Goal: Information Seeking & Learning: Learn about a topic

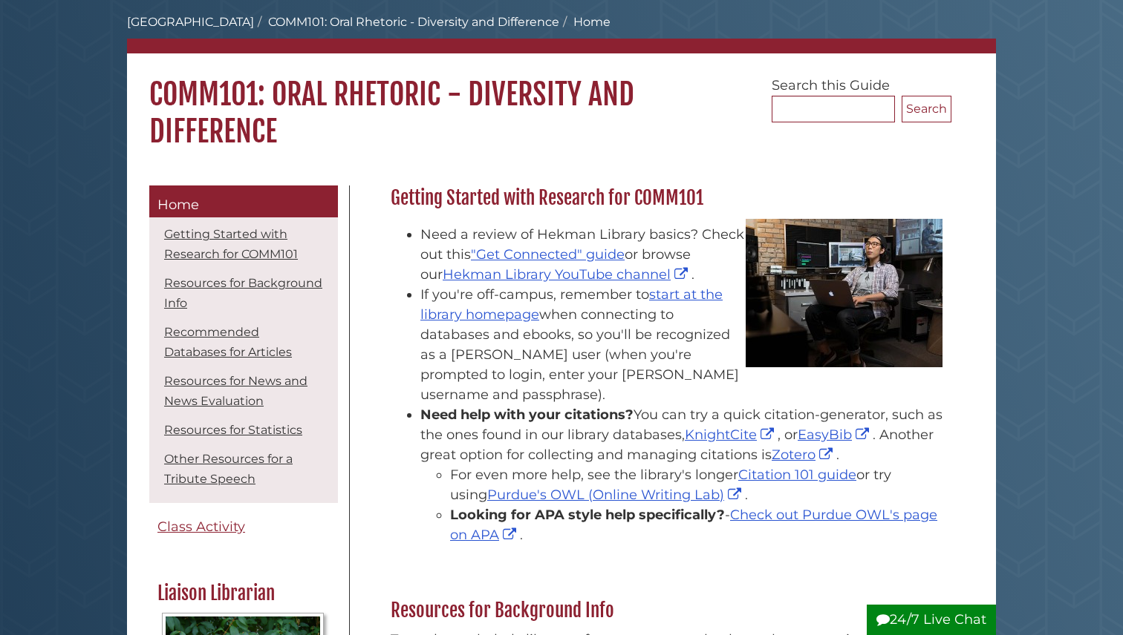
scroll to position [137, 0]
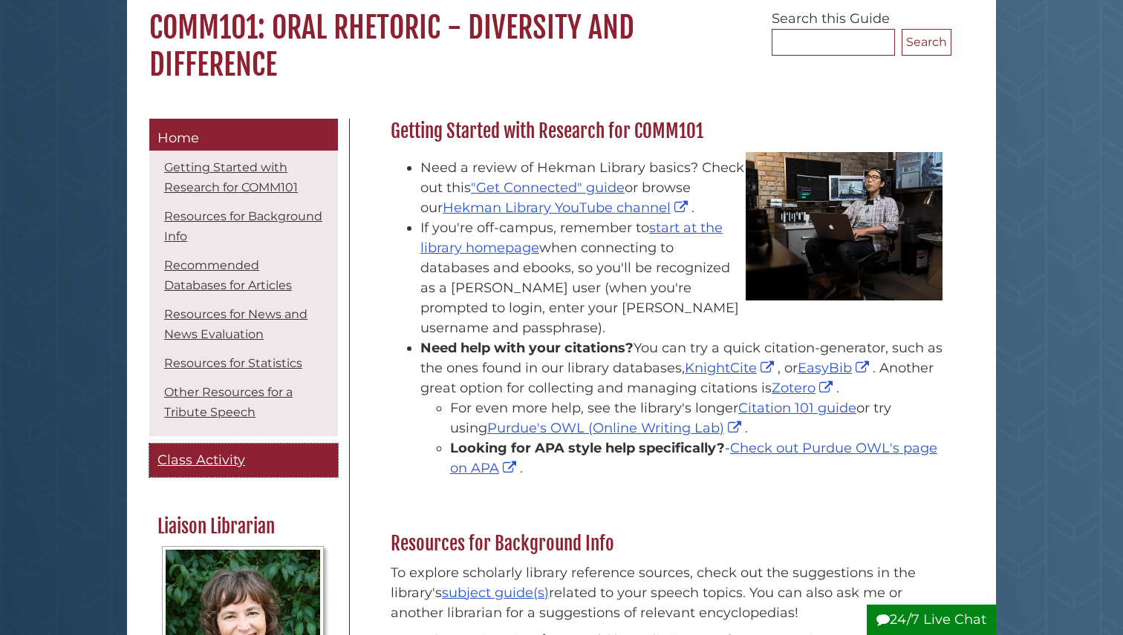
click at [190, 459] on span "Class Activity" at bounding box center [201, 460] width 88 height 16
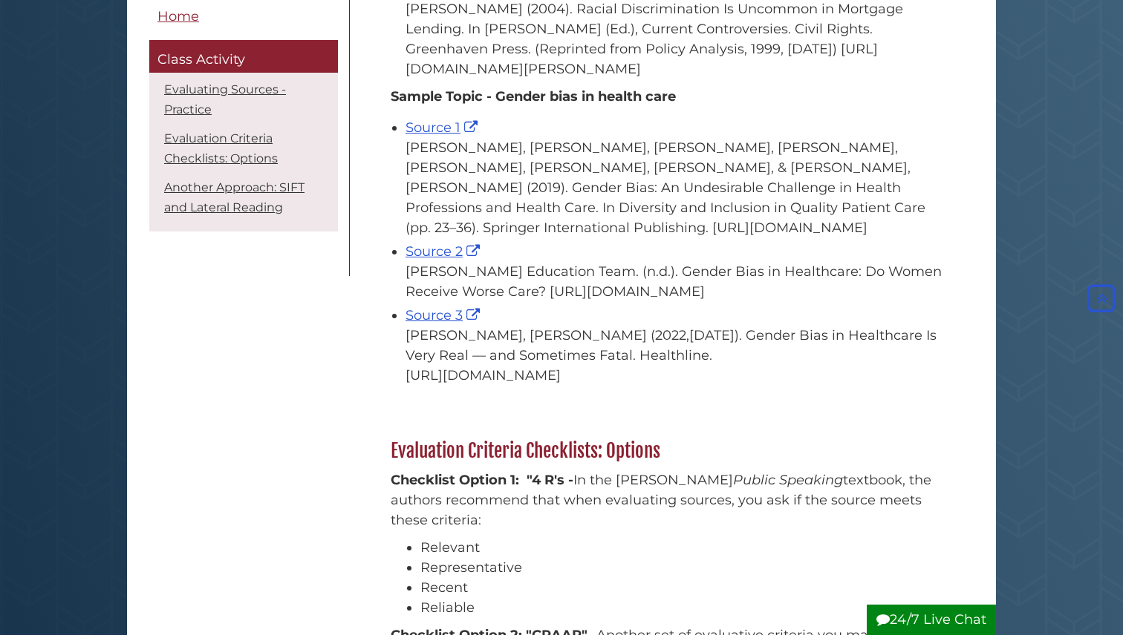
scroll to position [934, 0]
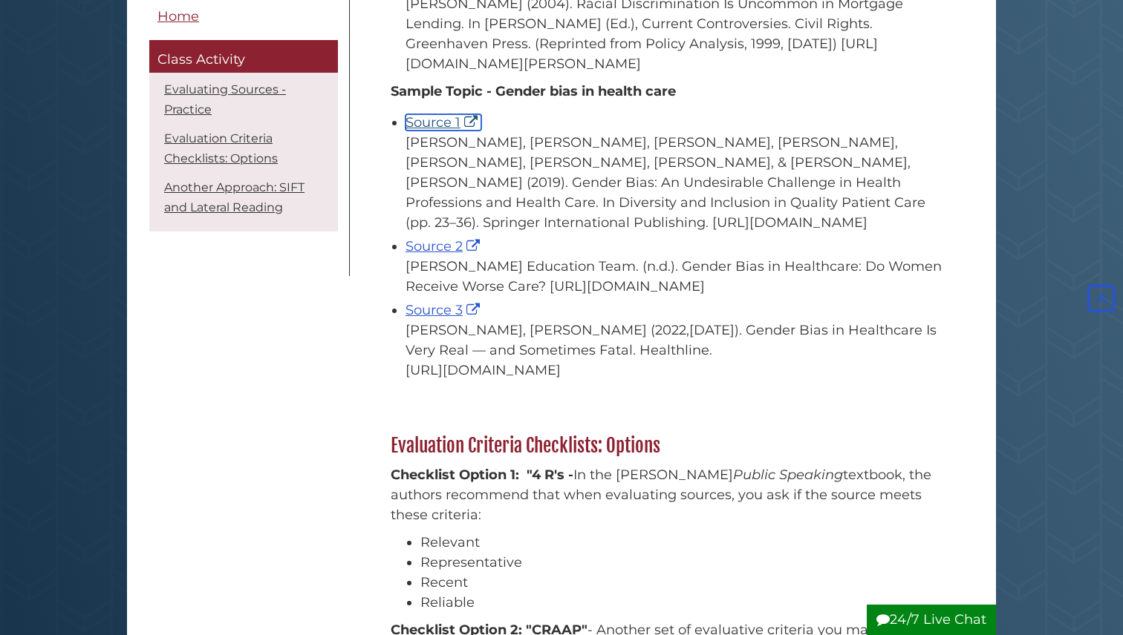
click at [426, 131] on link "Source 1" at bounding box center [443, 122] width 76 height 16
click at [413, 255] on link "Source 2" at bounding box center [444, 246] width 78 height 16
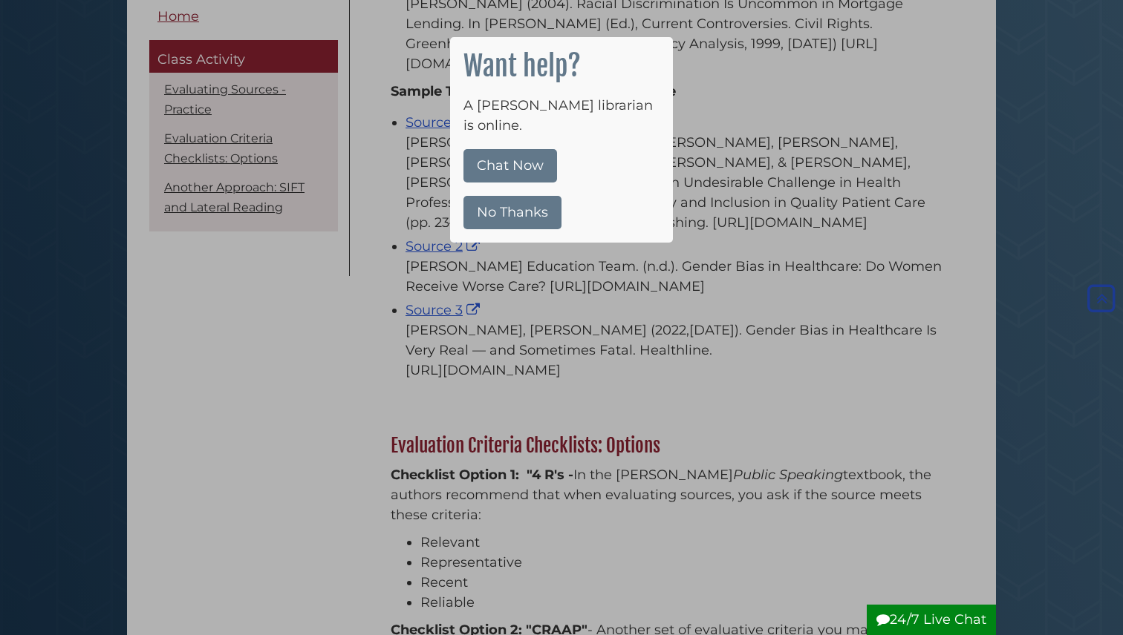
click at [334, 448] on div at bounding box center [561, 317] width 1123 height 635
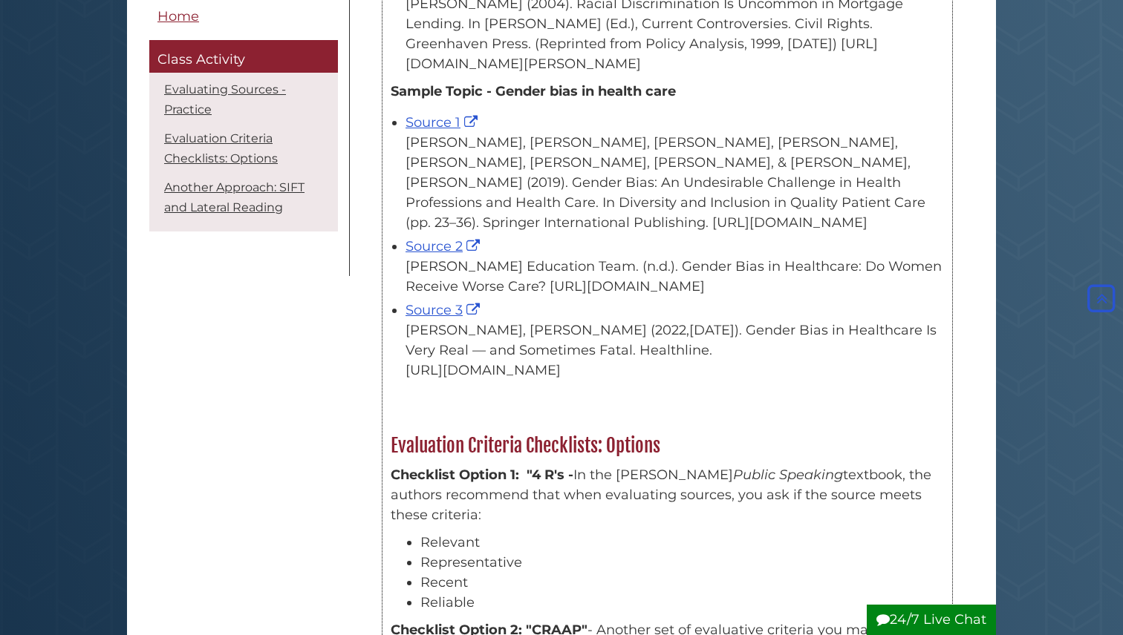
drag, startPoint x: 633, startPoint y: 324, endPoint x: 465, endPoint y: 320, distance: 168.6
click at [464, 297] on div "Dr. Aliabadi Education Team. (n.d.). Gender Bias in Healthcare: Do Women Receiv…" at bounding box center [674, 277] width 538 height 40
click at [621, 293] on div "Dr. Aliabadi Education Team. (n.d.). Gender Bias in Healthcare: Do Women Receiv…" at bounding box center [674, 277] width 538 height 40
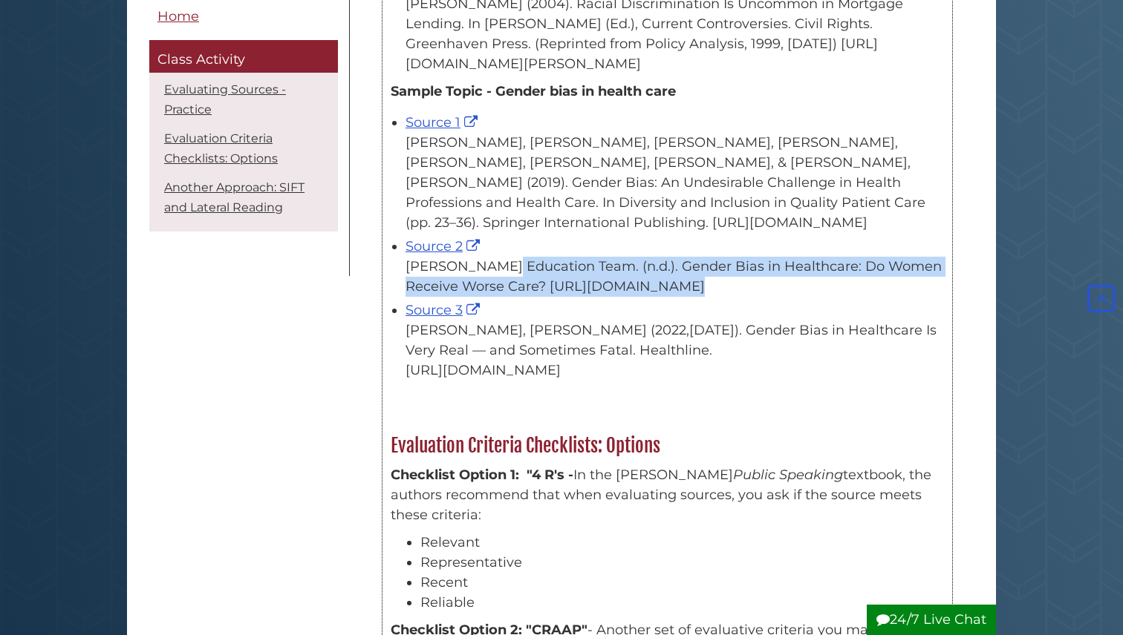
click at [621, 293] on div "Dr. Aliabadi Education Team. (n.d.). Gender Bias in Healthcare: Do Women Receiv…" at bounding box center [674, 277] width 538 height 40
click at [430, 318] on link "Source 3" at bounding box center [444, 310] width 78 height 16
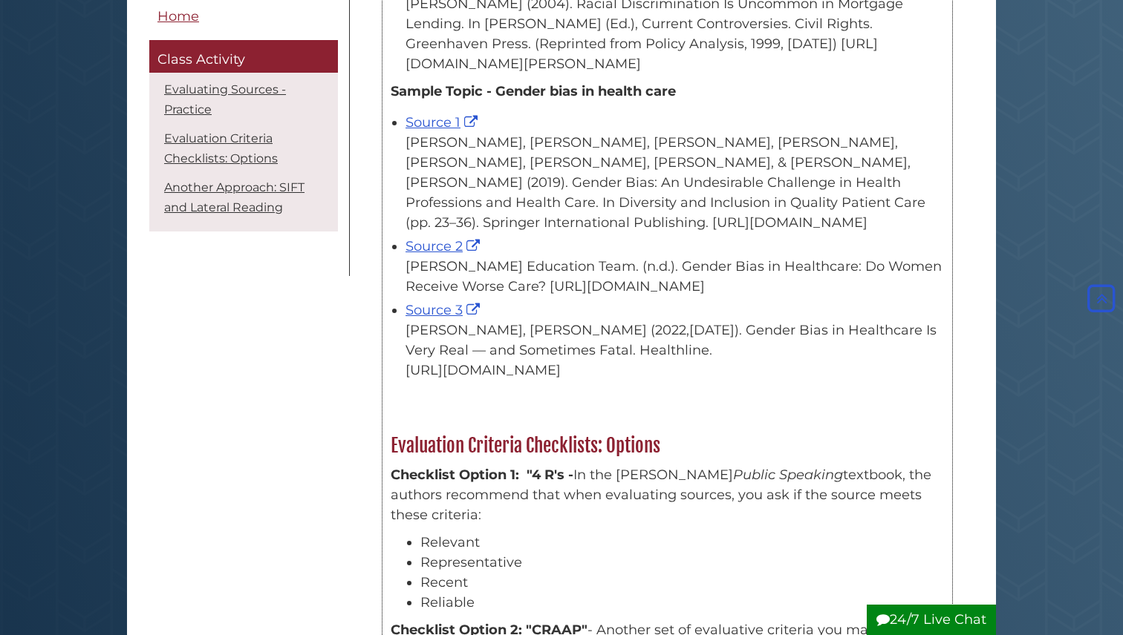
click at [847, 74] on div "Benston, G. J. (2004). Racial Discrimination Is Uncommon in Mortgage Lending. I…" at bounding box center [674, 34] width 538 height 80
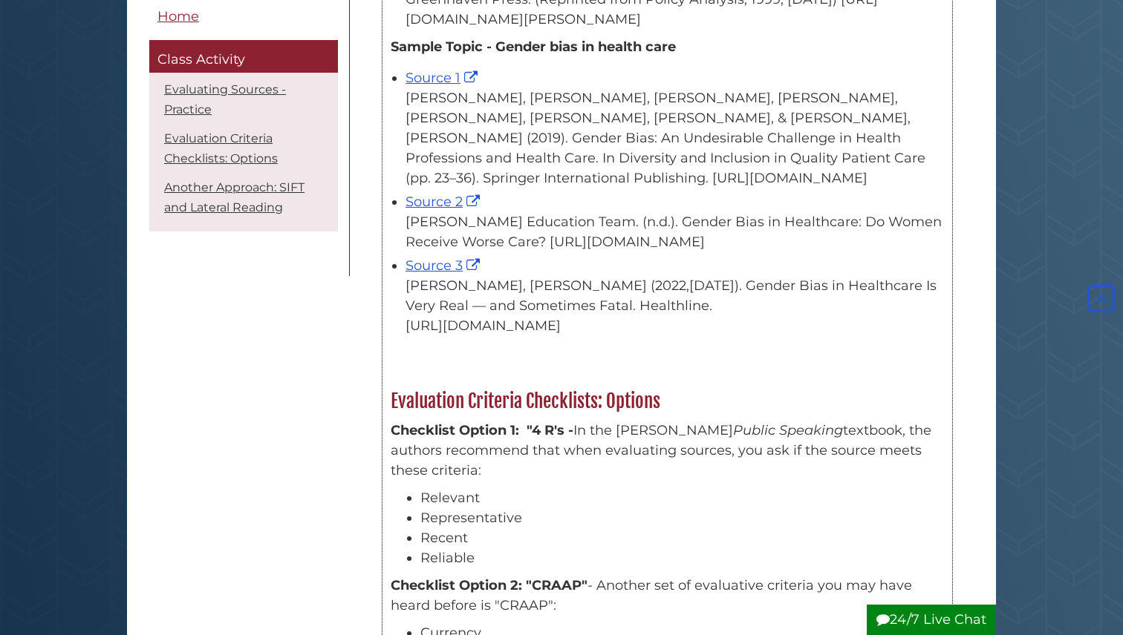
scroll to position [966, 0]
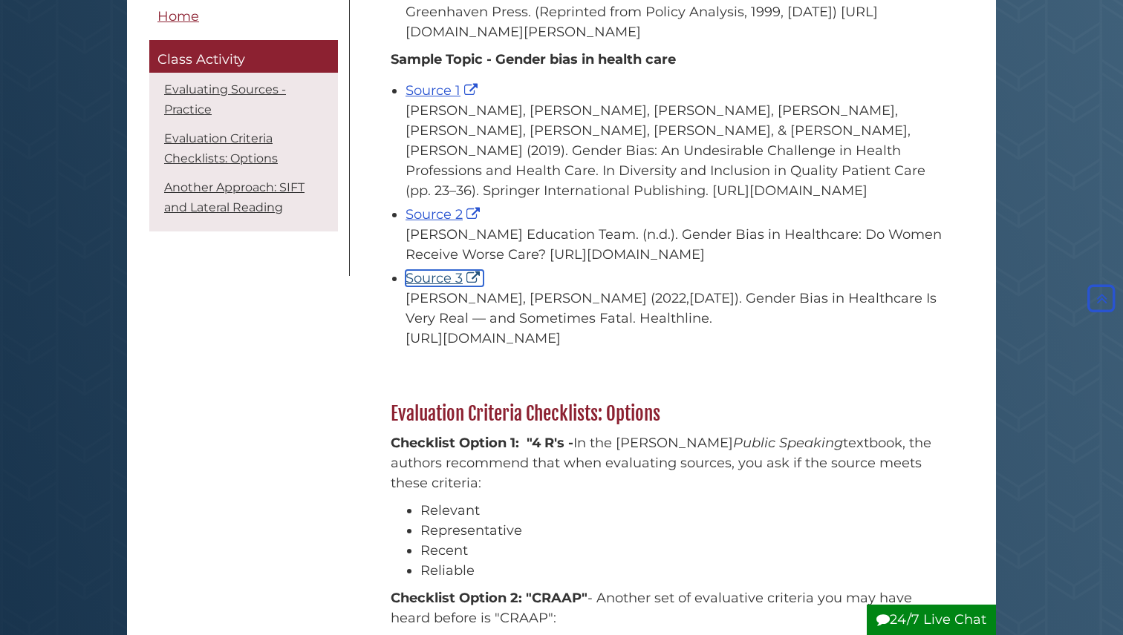
click at [437, 287] on link "Source 3" at bounding box center [444, 278] width 78 height 16
click at [269, 459] on div "Menu Home Class Activity Evaluating Sources - Practice Evaluation Criteria Chec…" at bounding box center [561, 387] width 846 height 2194
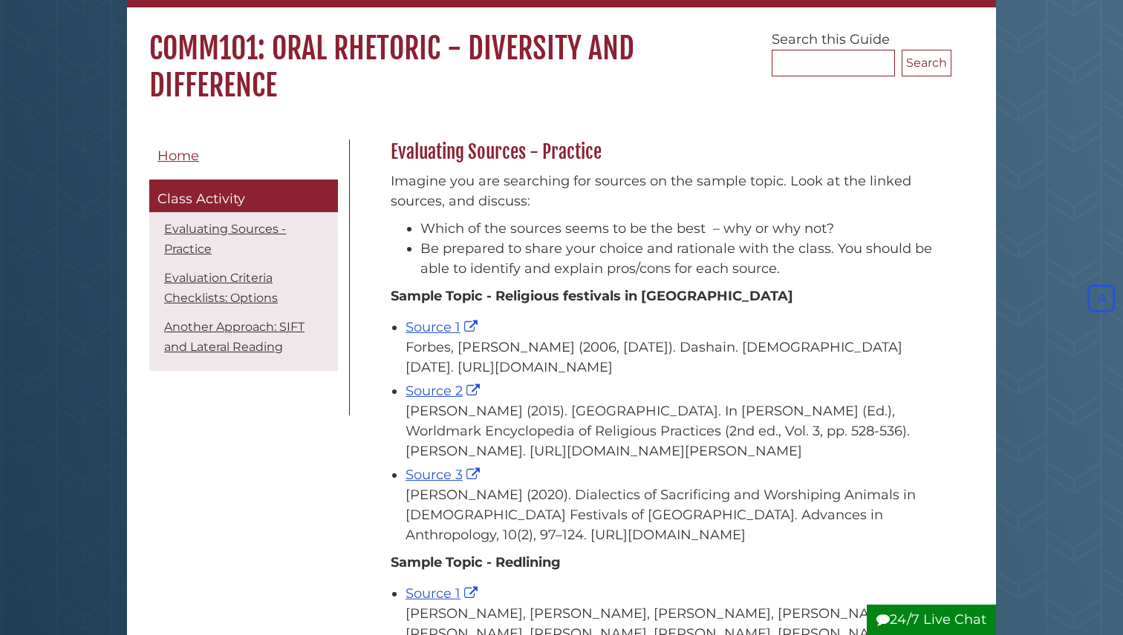
scroll to position [0, 0]
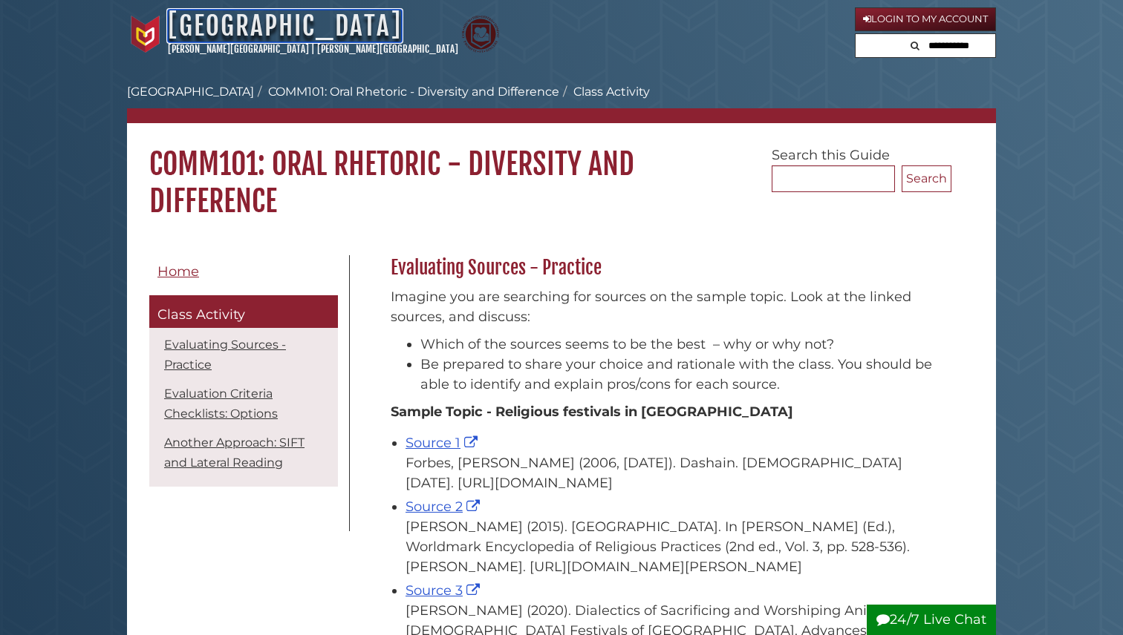
click at [286, 19] on link "[GEOGRAPHIC_DATA]" at bounding box center [285, 26] width 234 height 33
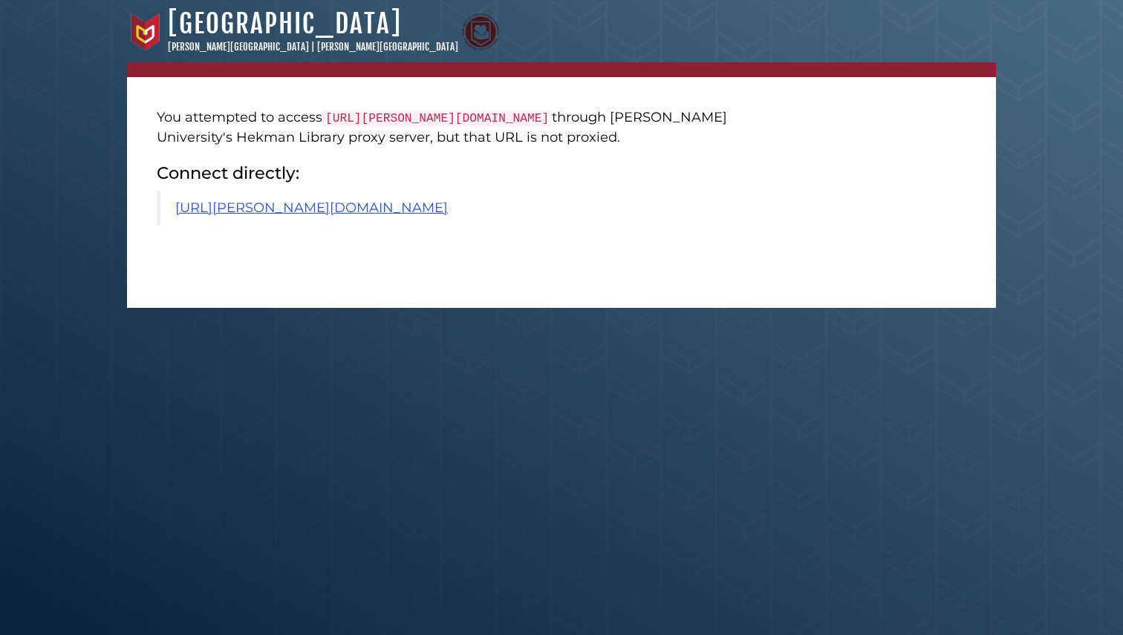
click at [299, 226] on blockquote "https://calvin.primo.exlibrisgroup.com/permalink/01CALVIN_INST/1p09kqq/cdi_spri…" at bounding box center [456, 208] width 598 height 35
click at [310, 216] on link "https://calvin.primo.exlibrisgroup.com/permalink/01CALVIN_INST/1p09kqq/cdi_spri…" at bounding box center [311, 208] width 272 height 16
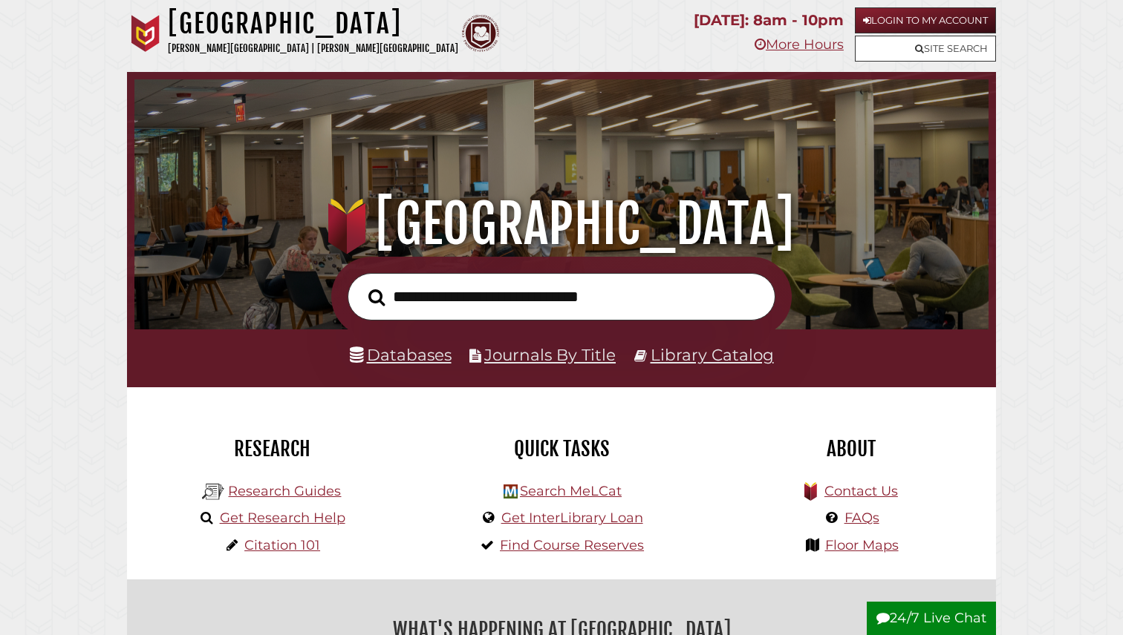
scroll to position [282, 846]
type input "**********"
click at [361, 285] on button "Search" at bounding box center [376, 298] width 31 height 26
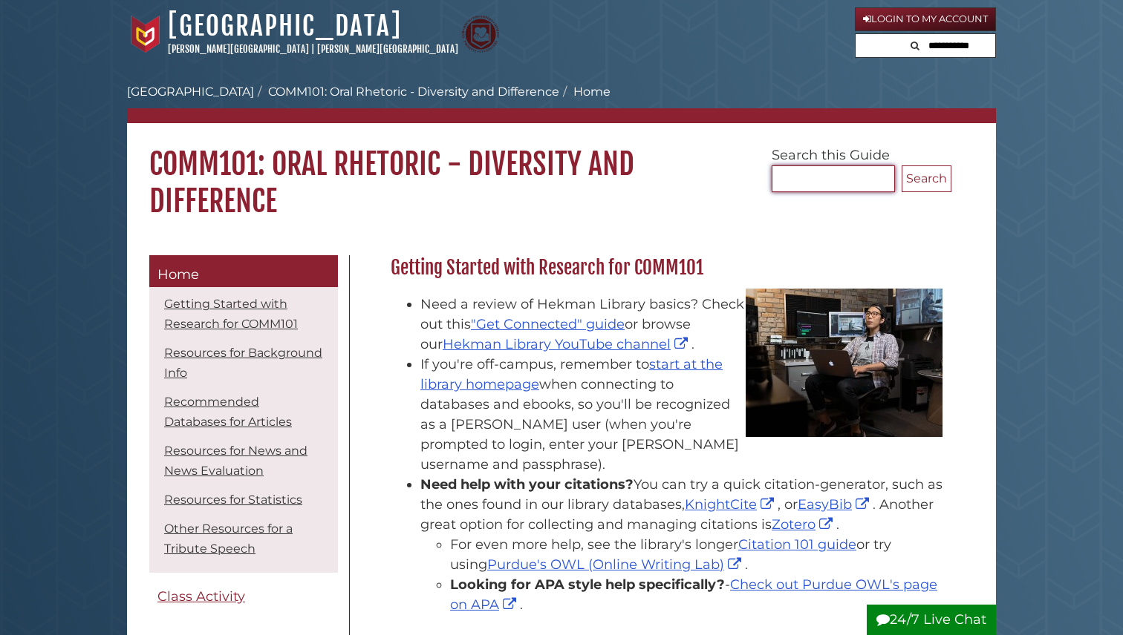
click at [791, 183] on input "Search..." at bounding box center [832, 179] width 123 height 27
click at [696, 218] on h1 "COMM101: Oral Rhetoric - Diversity and Difference" at bounding box center [561, 171] width 869 height 97
click at [820, 185] on input "Search..." at bounding box center [832, 179] width 123 height 27
type input "*"
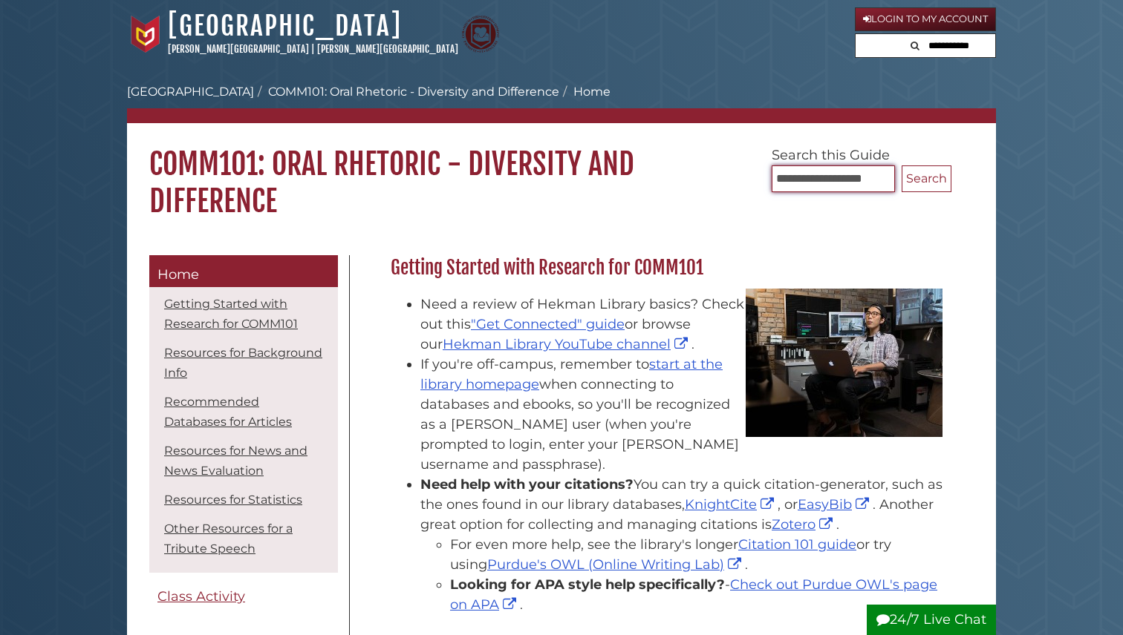
type input "**********"
click at [901, 166] on button "Search" at bounding box center [926, 179] width 50 height 27
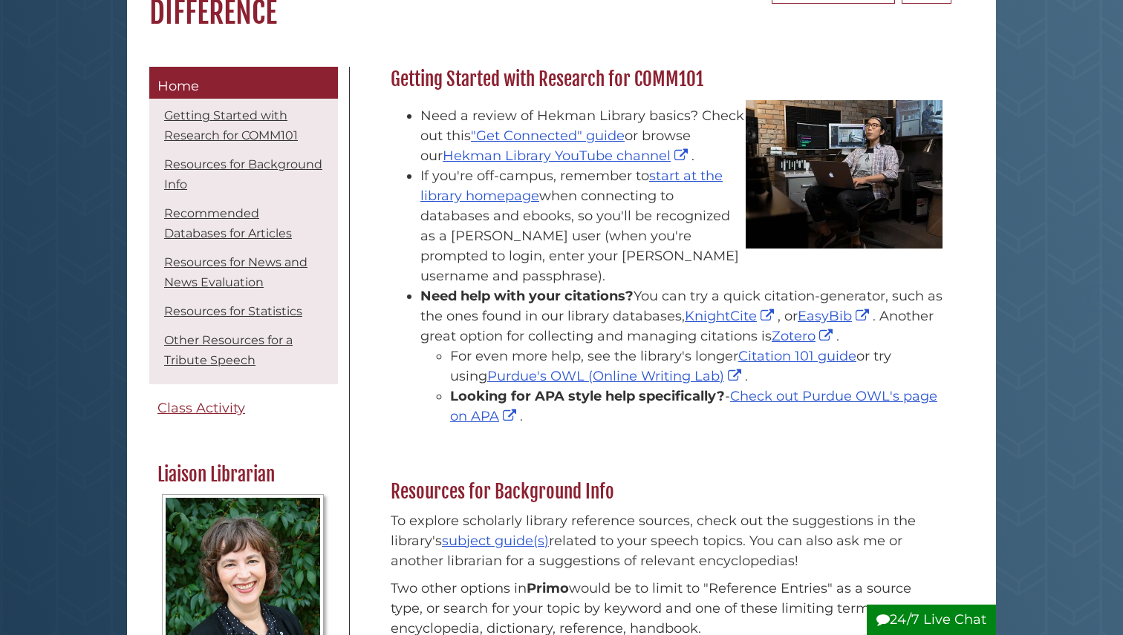
scroll to position [192, 0]
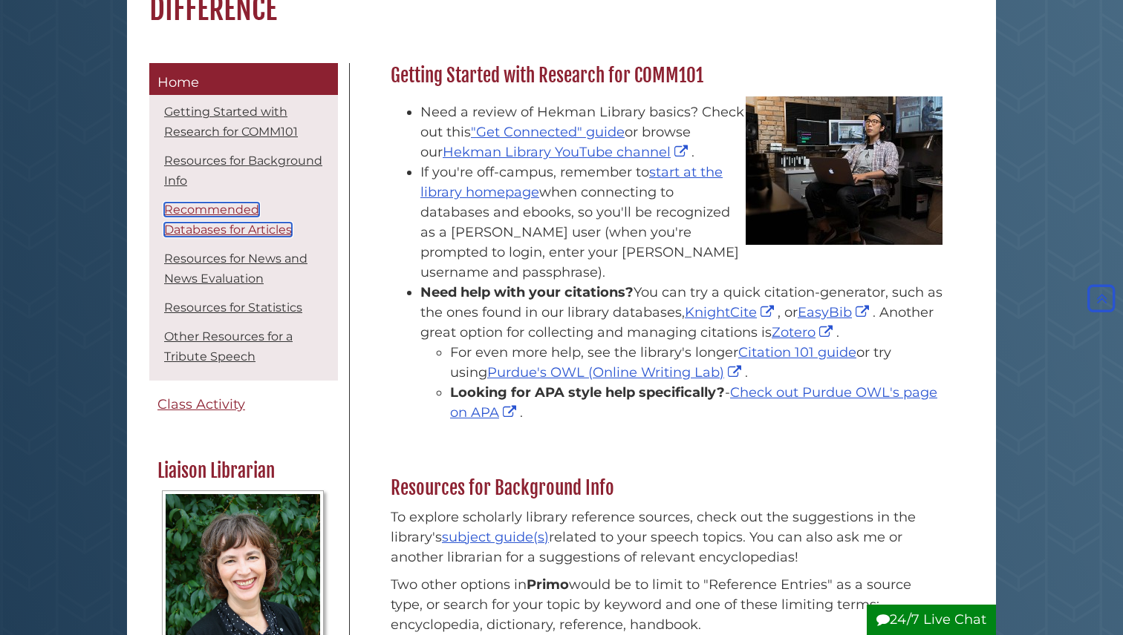
click at [206, 226] on link "Recommended Databases for Articles" at bounding box center [228, 220] width 128 height 34
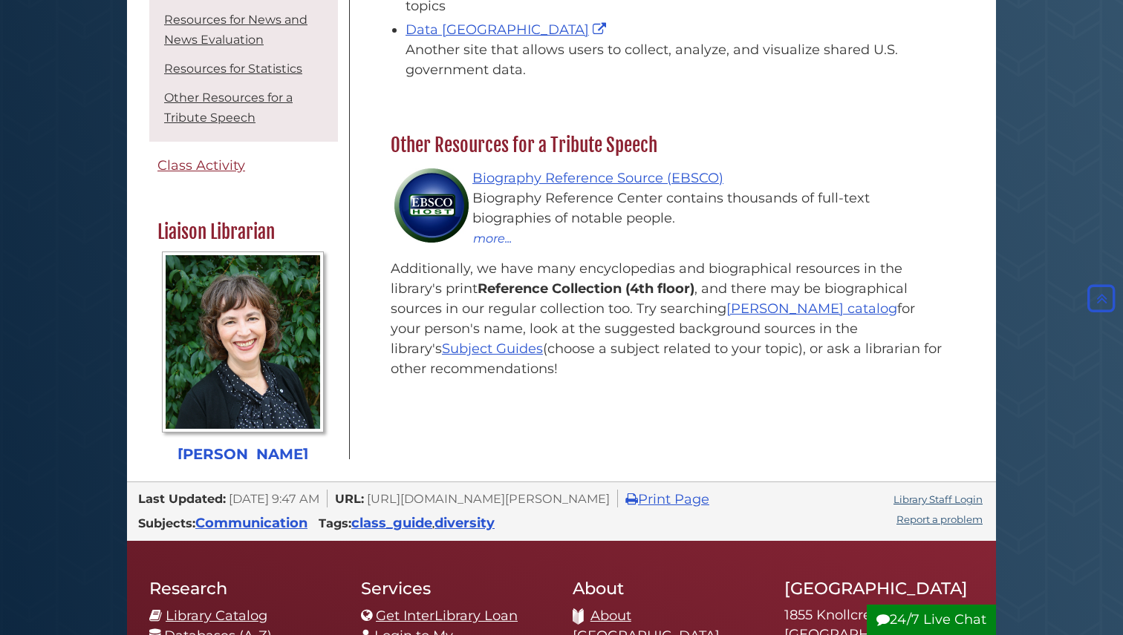
scroll to position [2279, 0]
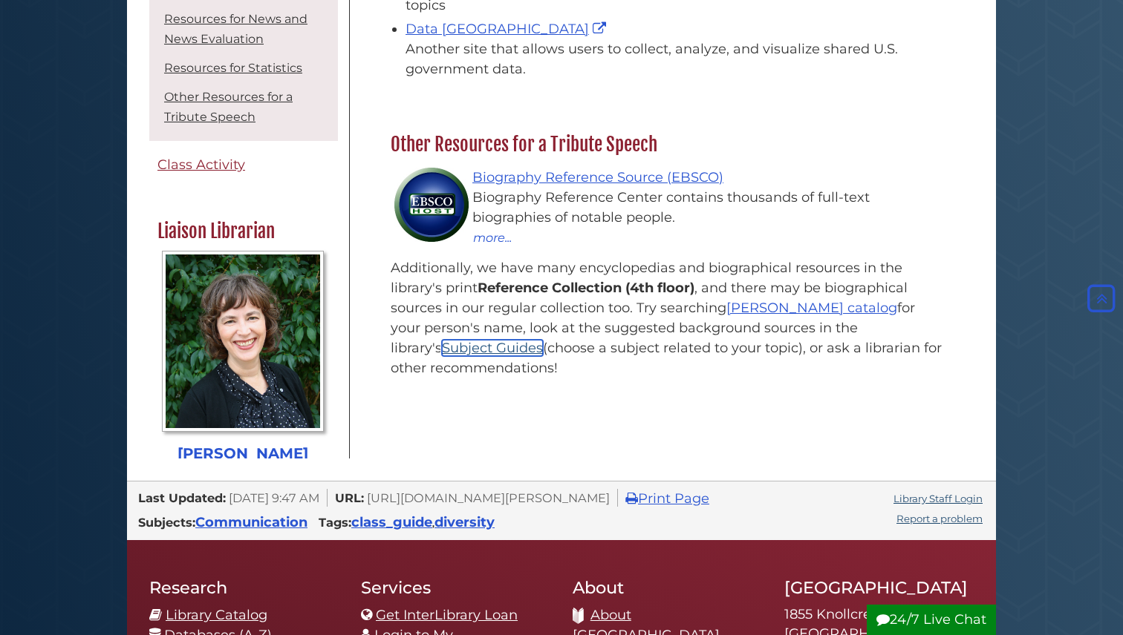
click at [543, 340] on link "Subject Guides" at bounding box center [492, 348] width 101 height 16
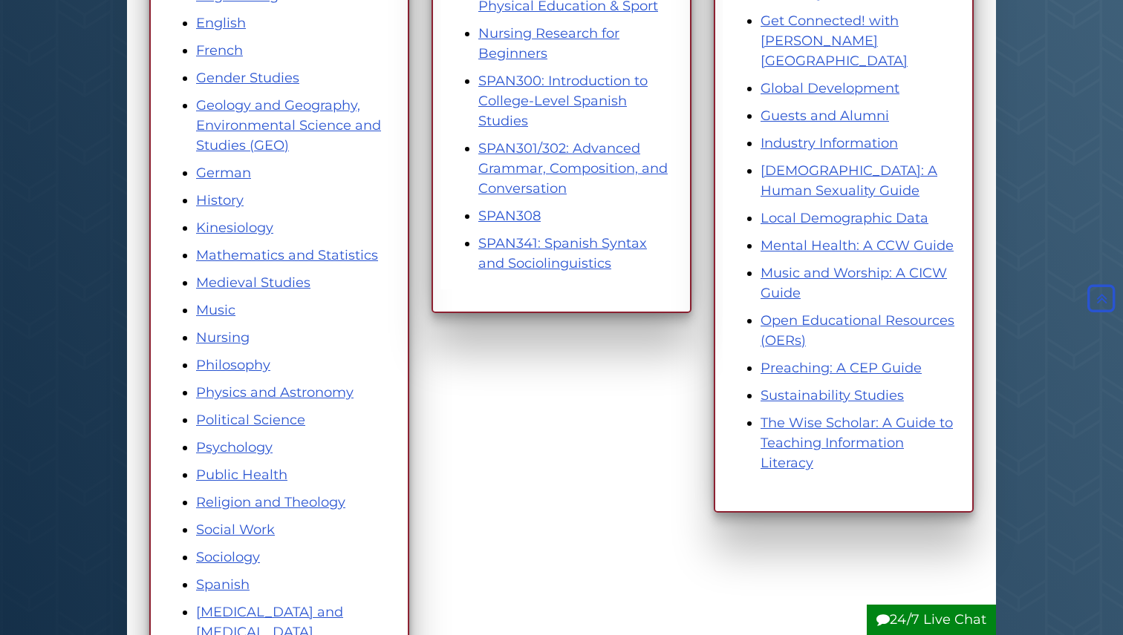
scroll to position [650, 0]
click at [238, 342] on link "Nursing" at bounding box center [222, 337] width 53 height 16
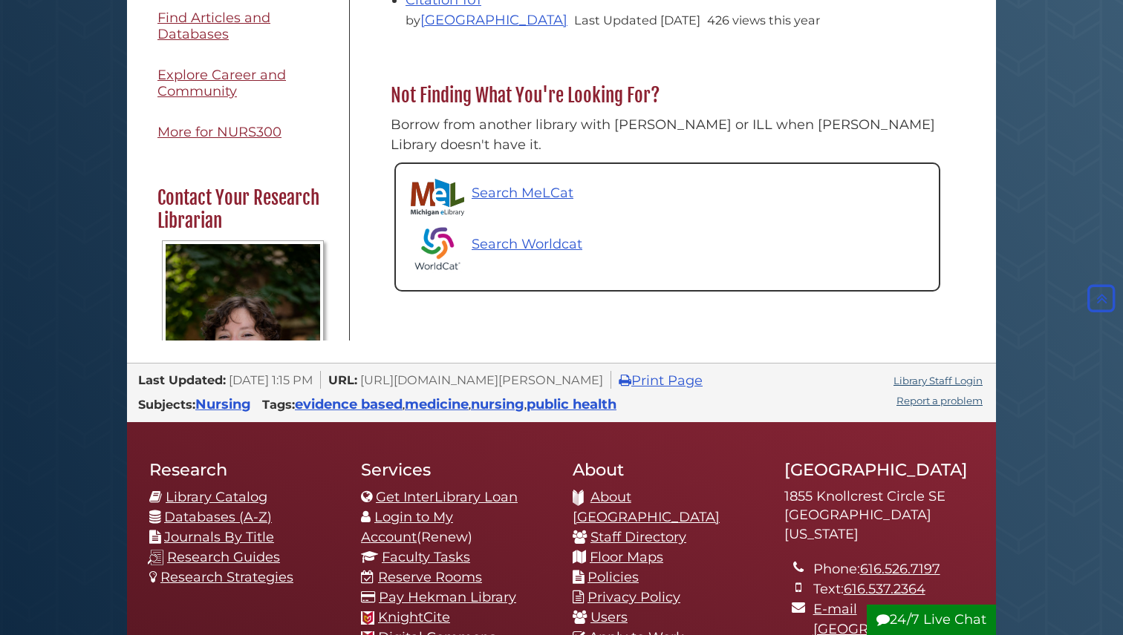
scroll to position [782, 0]
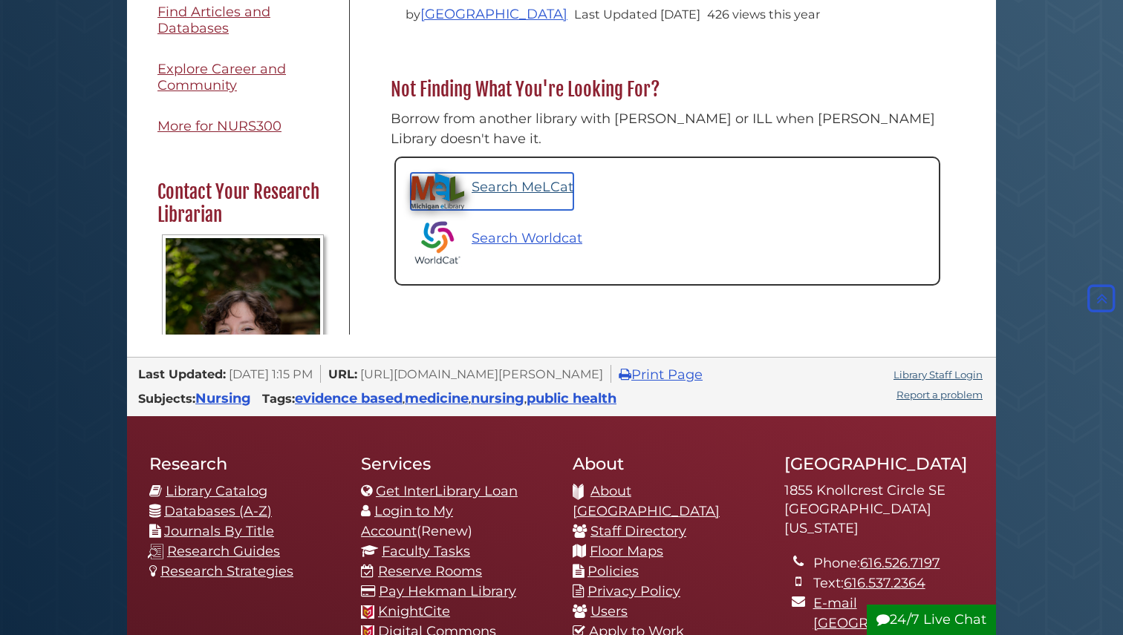
click at [522, 177] on p "Search MeLCat" at bounding box center [522, 187] width 102 height 20
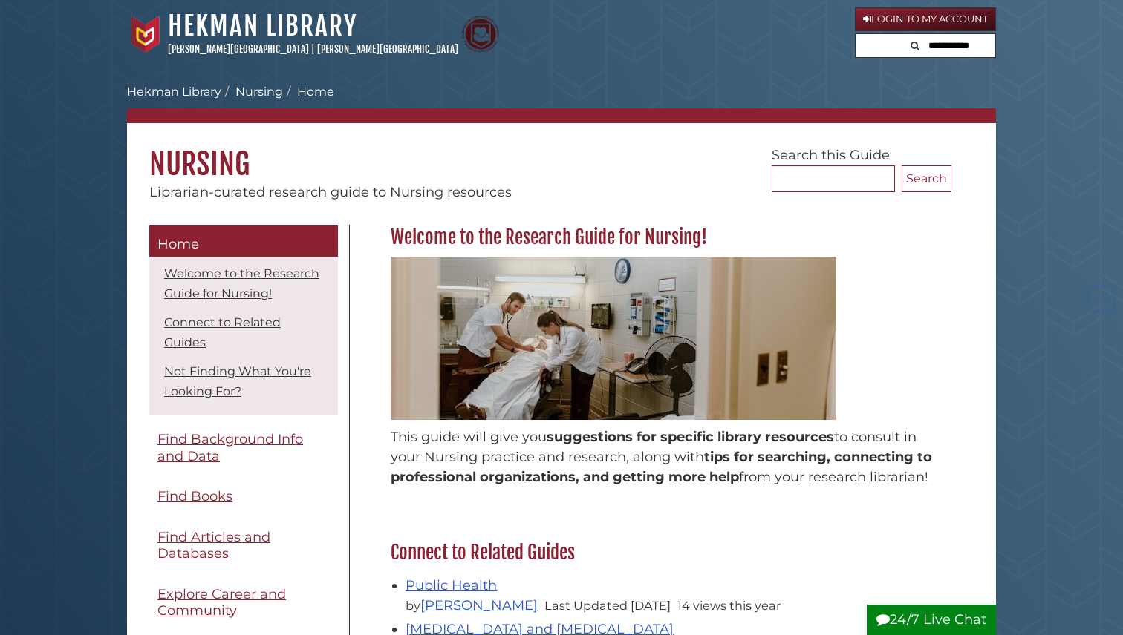
scroll to position [782, 0]
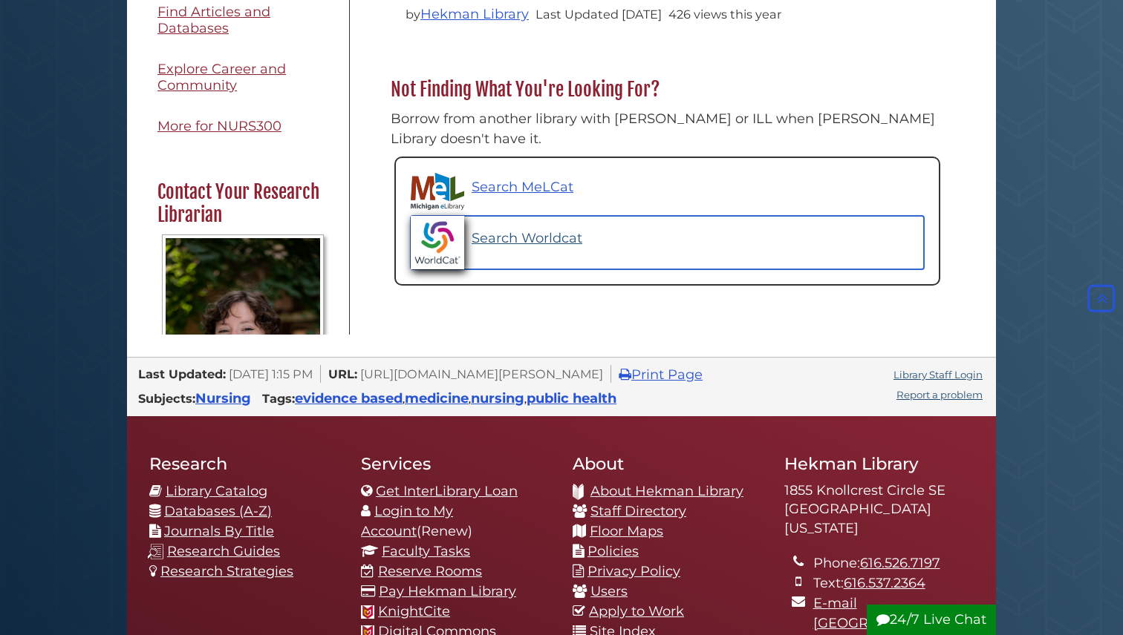
click at [513, 229] on p "Search Worldcat" at bounding box center [526, 239] width 111 height 20
